Goal: Find specific page/section: Find specific page/section

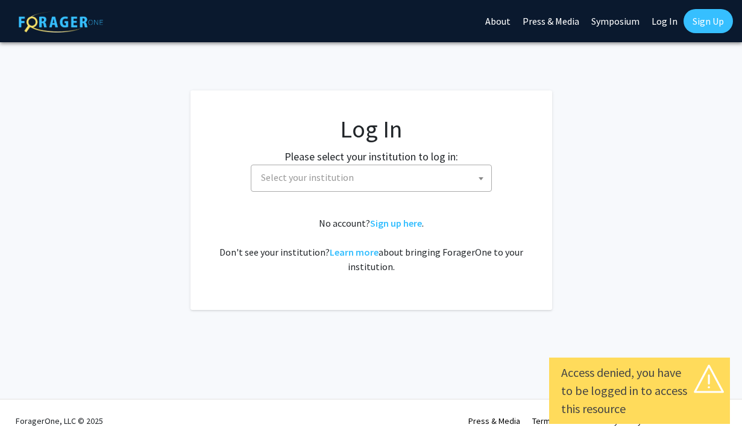
click at [666, 19] on link "Log In" at bounding box center [665, 21] width 38 height 42
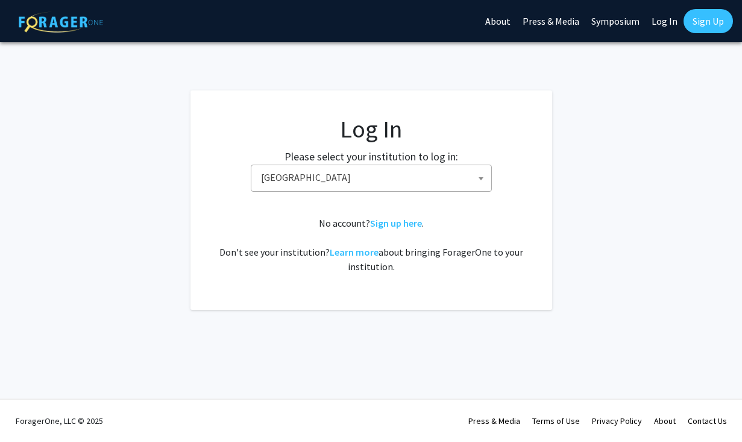
click at [461, 182] on span "Baylor University" at bounding box center [373, 177] width 235 height 25
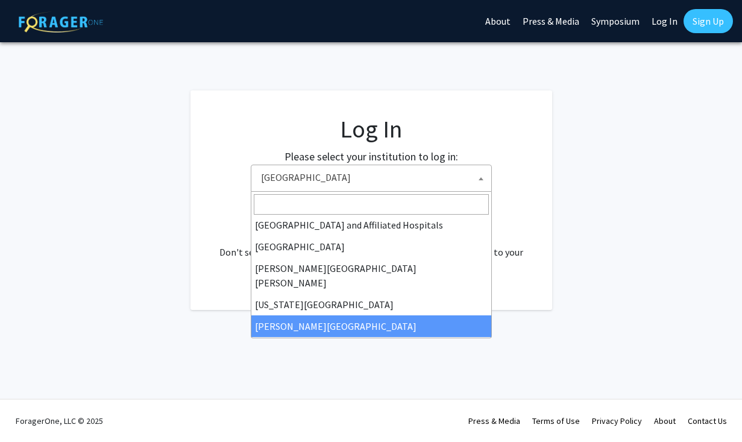
scroll to position [198, 0]
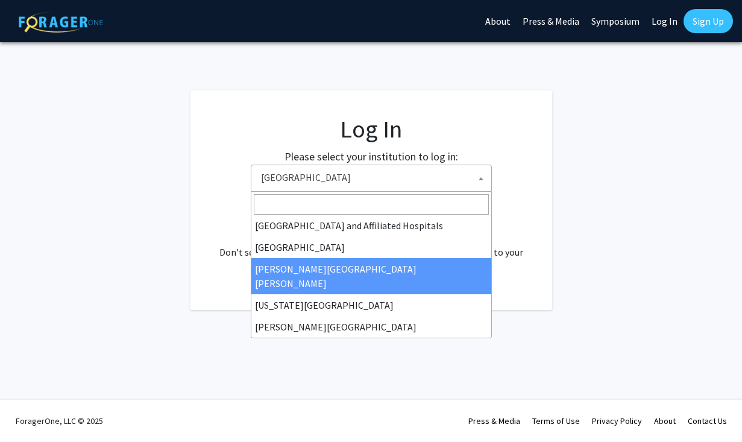
select select "1"
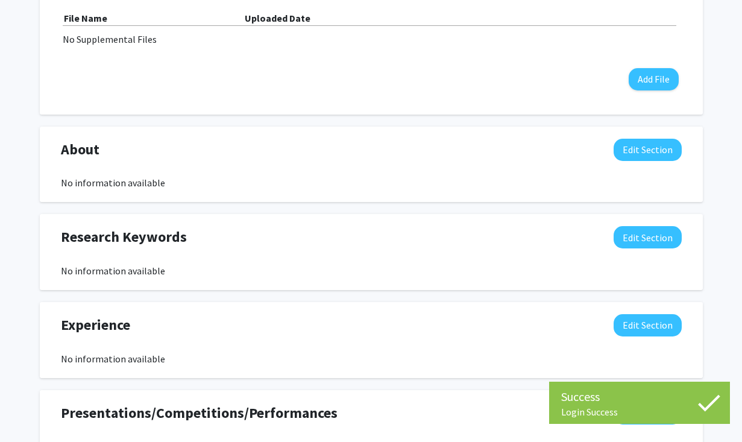
scroll to position [491, 0]
